Goal: Information Seeking & Learning: Learn about a topic

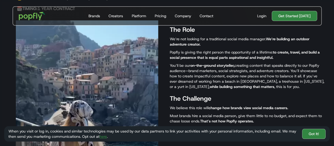
scroll to position [211, 0]
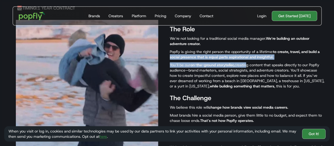
drag, startPoint x: 168, startPoint y: 56, endPoint x: 247, endPoint y: 62, distance: 79.8
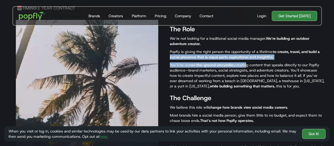
click at [247, 62] on div "The Role We’re not looking for a traditional social media manager. We’re buildi…" at bounding box center [167, 110] width 326 height 190
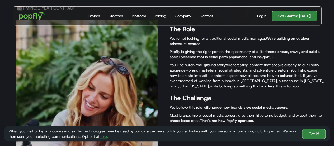
click at [228, 74] on p "You’ll be our on-the-ground storyteller, creating content that speaks directly …" at bounding box center [247, 75] width 155 height 26
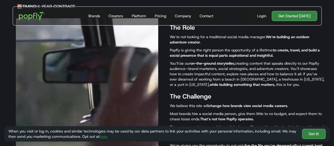
scroll to position [213, 0]
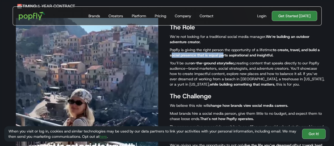
drag, startPoint x: 171, startPoint y: 55, endPoint x: 224, endPoint y: 56, distance: 52.4
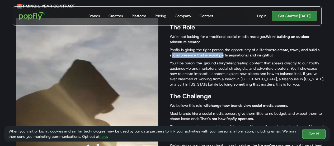
click at [224, 56] on strong "to create, travel, and build a social presence that is equal parts aspirational…" at bounding box center [245, 52] width 150 height 10
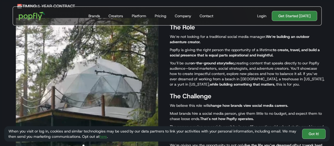
click at [218, 67] on p "You’ll be our on-the-ground storyteller, creating content that speaks directly …" at bounding box center [247, 73] width 155 height 26
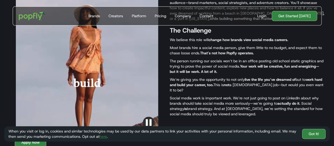
scroll to position [280, 0]
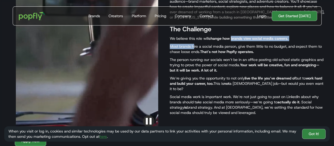
drag, startPoint x: 194, startPoint y: 43, endPoint x: 234, endPoint y: 35, distance: 40.3
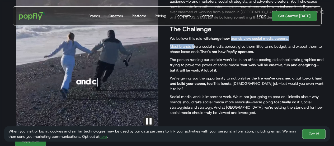
click at [234, 35] on div "The Role We’re not looking for a traditional social media manager. We’re buildi…" at bounding box center [247, 40] width 155 height 179
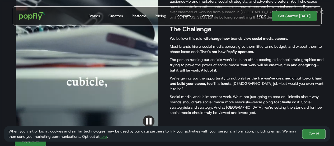
click at [225, 51] on strong "That’s not how Popfly operates." at bounding box center [227, 51] width 54 height 5
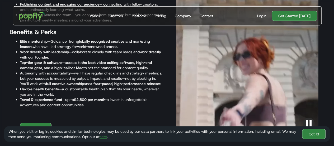
scroll to position [673, 0]
